Goal: Information Seeking & Learning: Learn about a topic

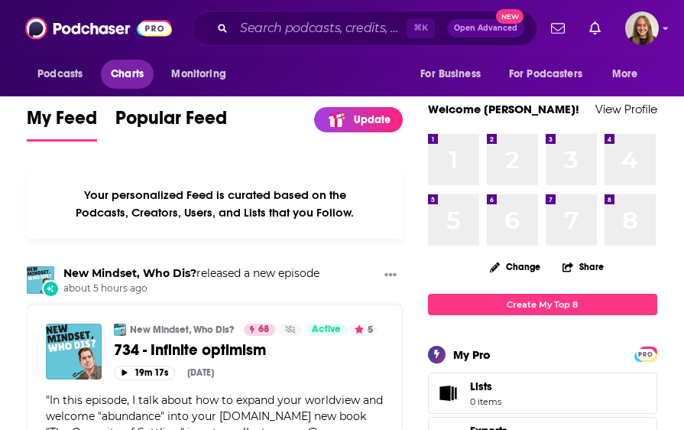
click at [138, 68] on span "Charts" at bounding box center [127, 73] width 33 height 21
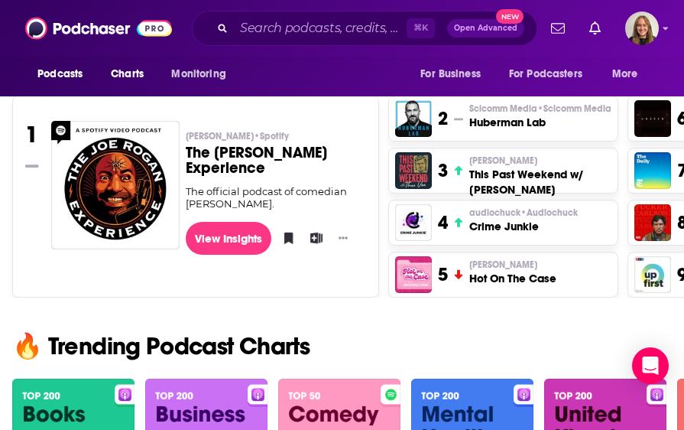
scroll to position [728, 0]
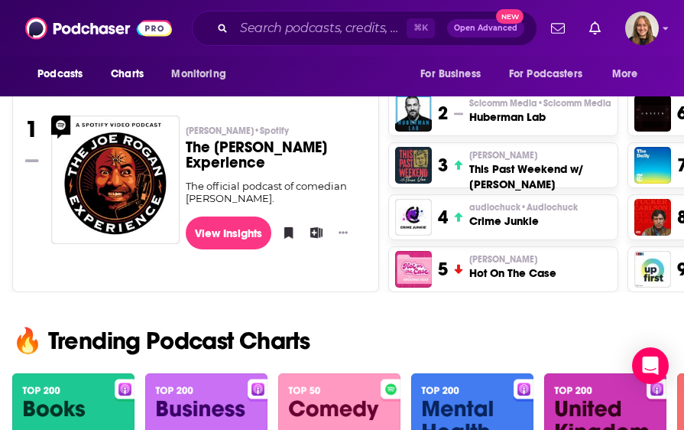
click at [549, 271] on h3 "Hot On The Case" at bounding box center [512, 272] width 87 height 15
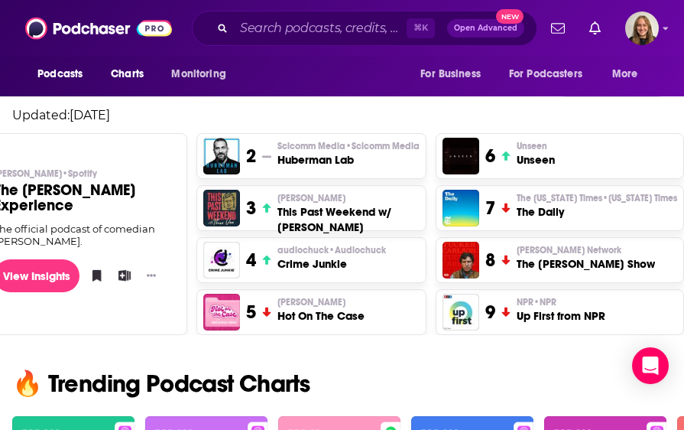
scroll to position [684, 0]
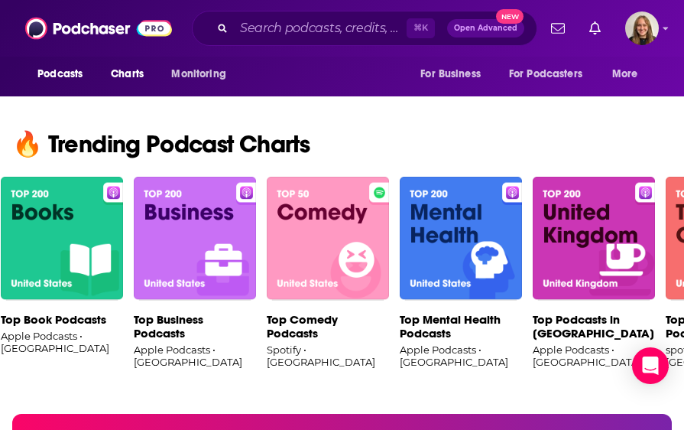
scroll to position [0, 7]
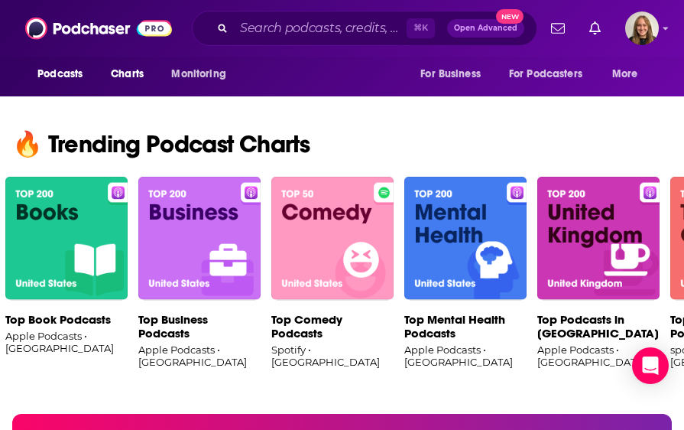
click at [215, 235] on img at bounding box center [199, 239] width 122 height 124
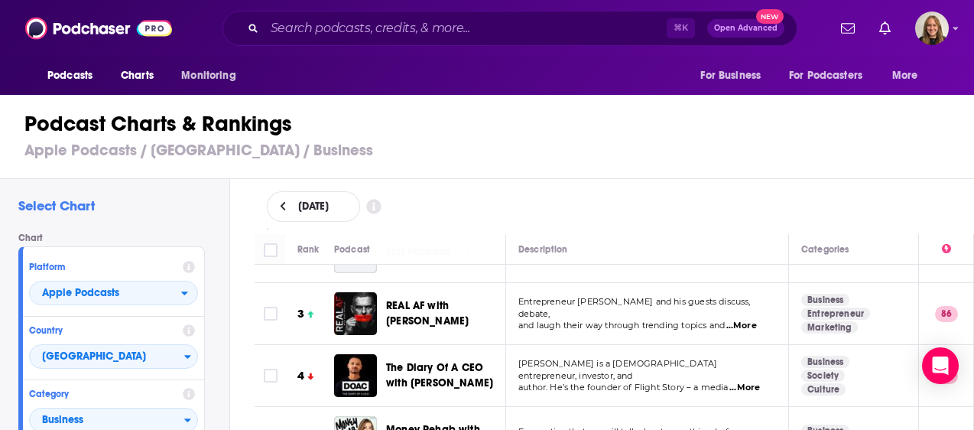
scroll to position [158, 0]
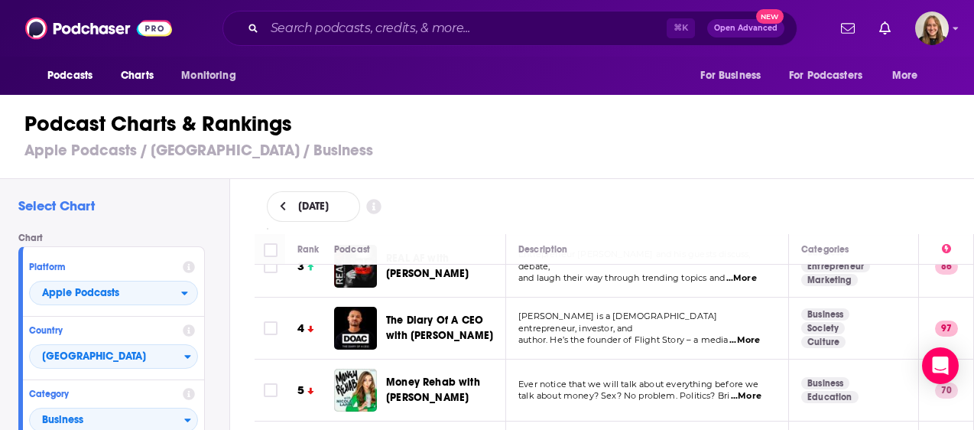
click at [683, 390] on span "...More" at bounding box center [746, 396] width 31 height 12
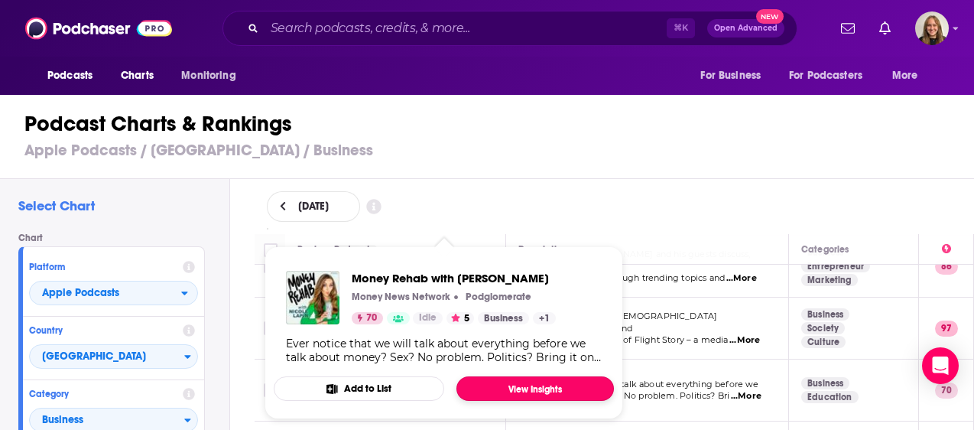
click at [497, 382] on link "View Insights" at bounding box center [534, 388] width 157 height 24
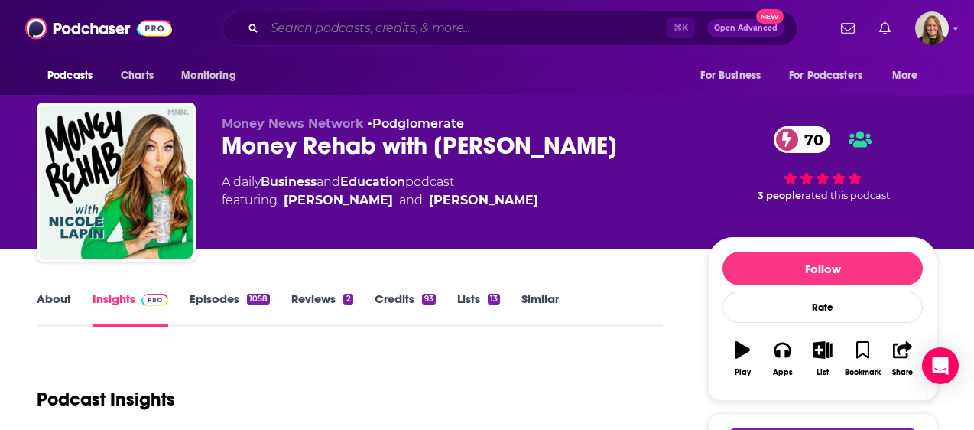
click at [367, 25] on input "Search podcasts, credits, & more..." at bounding box center [466, 28] width 402 height 24
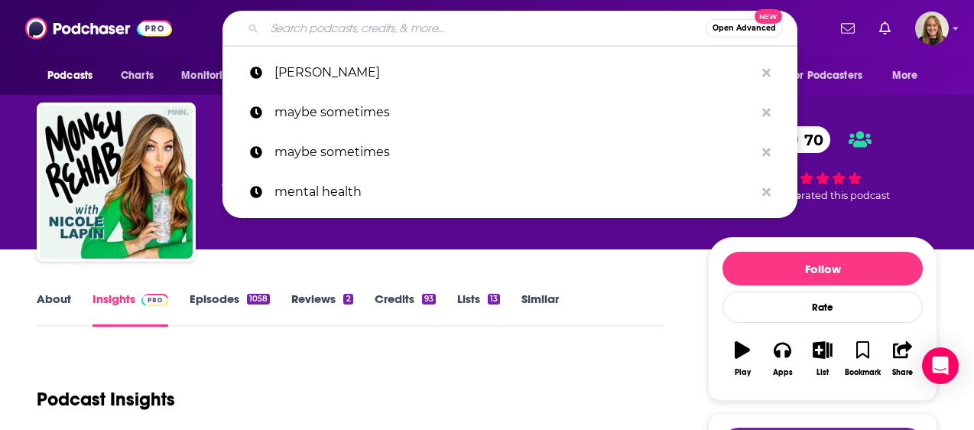
click at [367, 25] on input "Search podcasts, credits, & more..." at bounding box center [485, 28] width 441 height 24
type input "w"
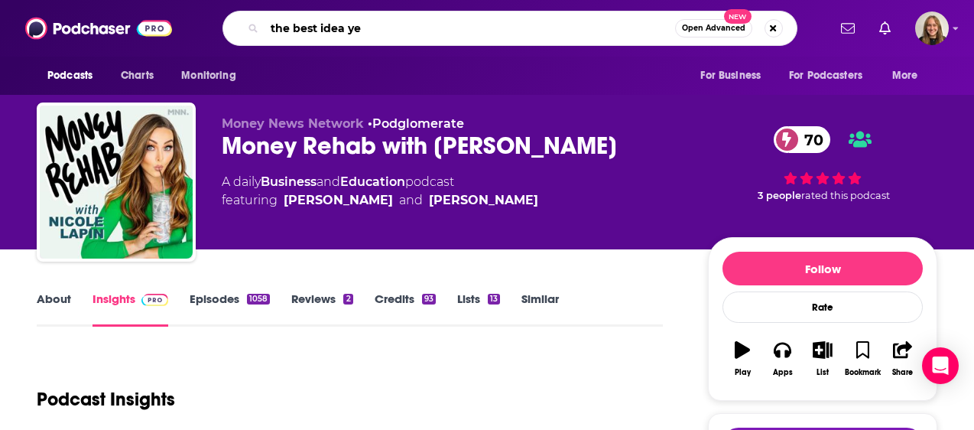
type input "the best idea yet"
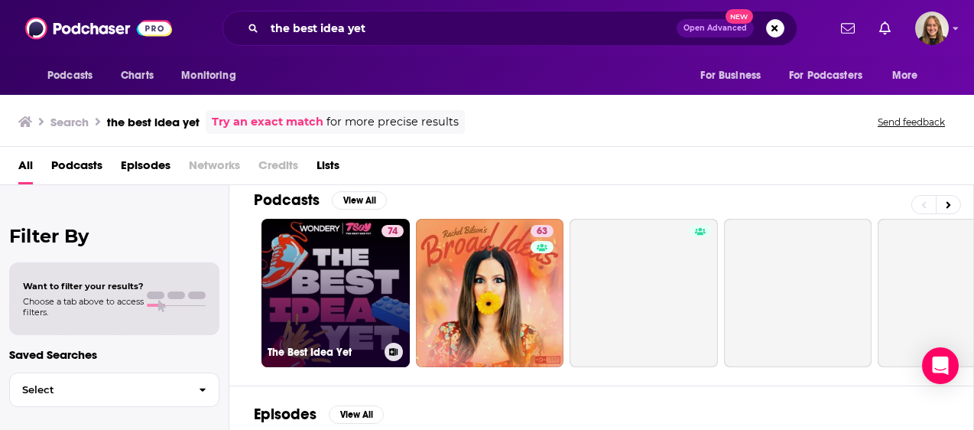
scroll to position [15, 0]
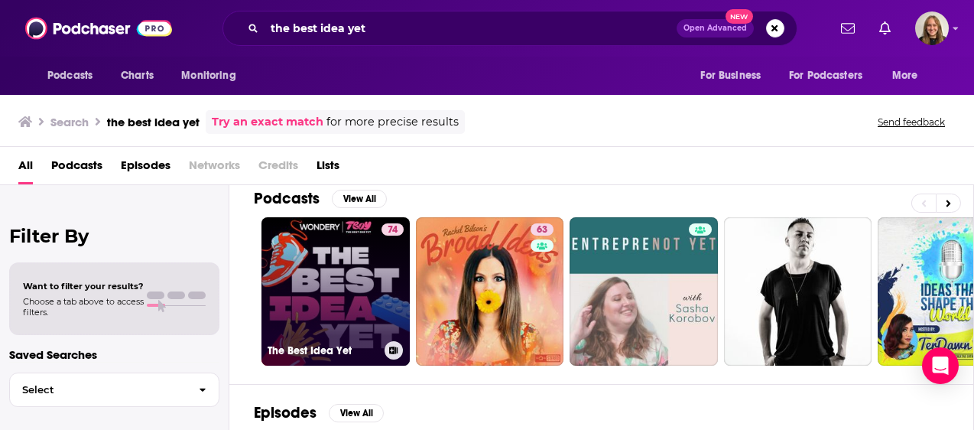
click at [362, 257] on link "74 The Best Idea Yet" at bounding box center [335, 291] width 148 height 148
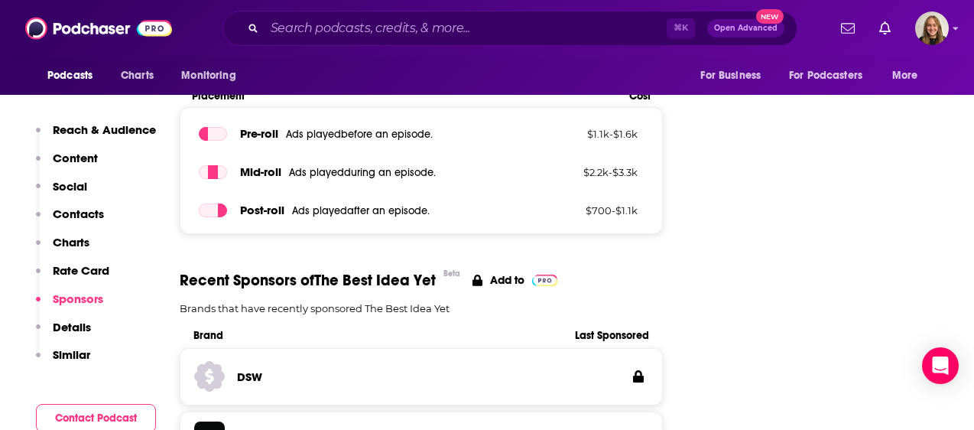
scroll to position [2131, 0]
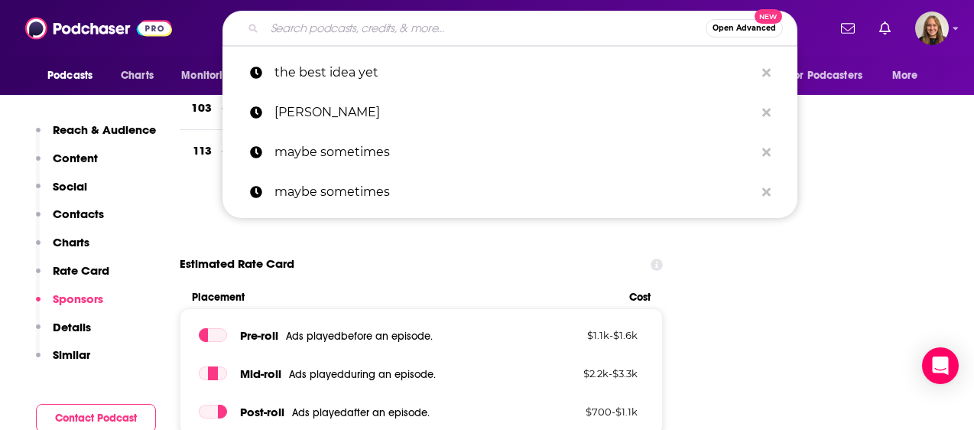
click at [422, 34] on input "Search podcasts, credits, & more..." at bounding box center [485, 28] width 441 height 24
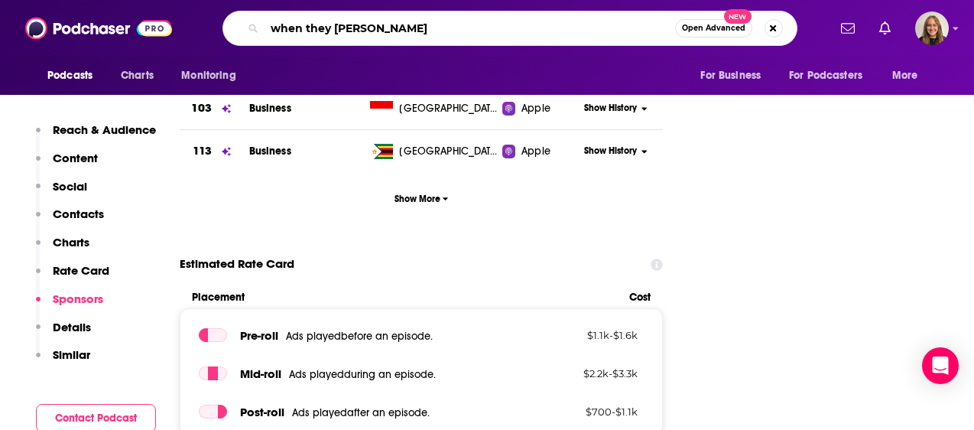
type input "when they popped"
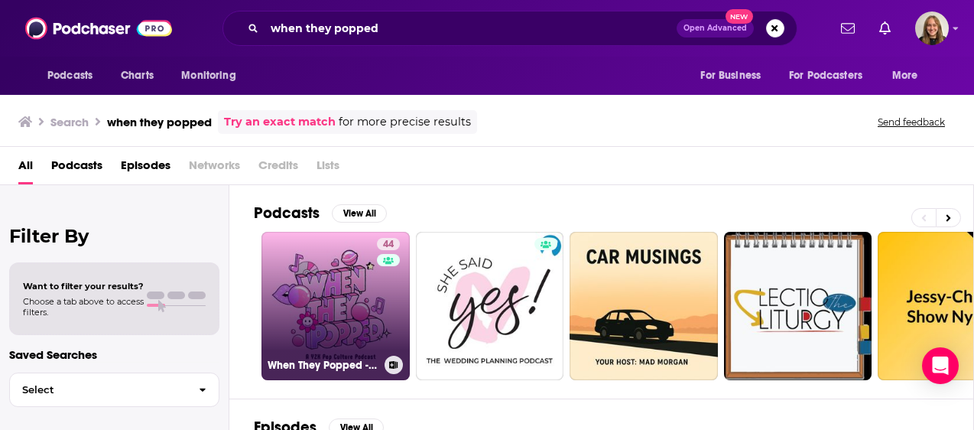
click at [335, 325] on link "44 When They Popped - A Y2K Pop Culture Podcast" at bounding box center [335, 306] width 148 height 148
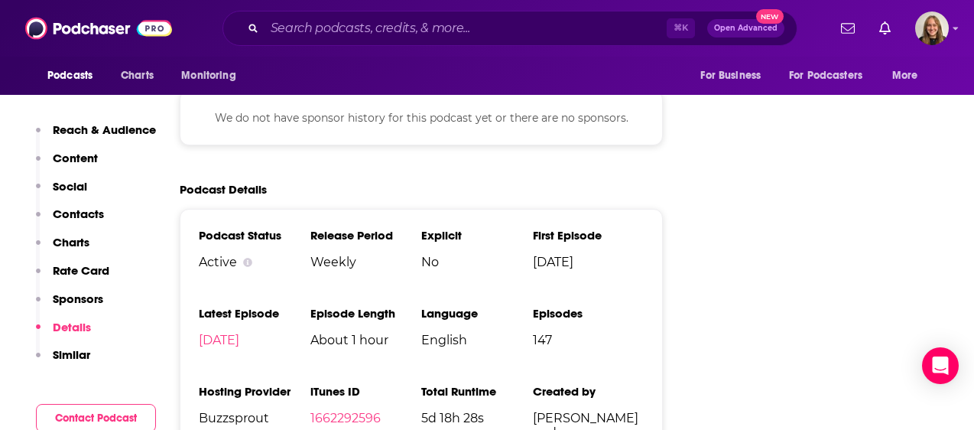
scroll to position [2401, 0]
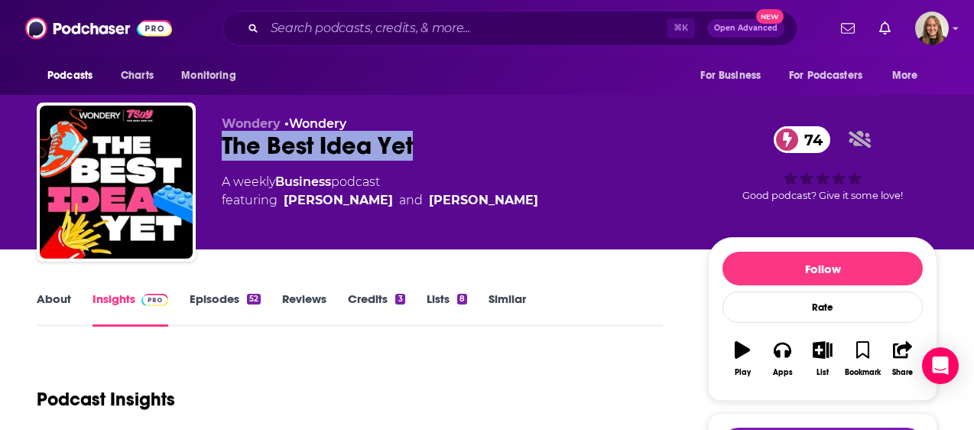
drag, startPoint x: 425, startPoint y: 148, endPoint x: 223, endPoint y: 145, distance: 201.8
click at [223, 145] on div "The Best Idea Yet 74" at bounding box center [453, 146] width 462 height 30
copy h2 "The Best Idea Yet"
